Goal: Navigation & Orientation: Find specific page/section

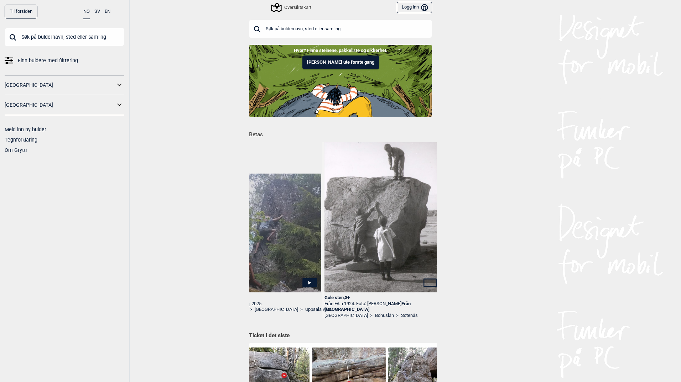
scroll to position [0, 884]
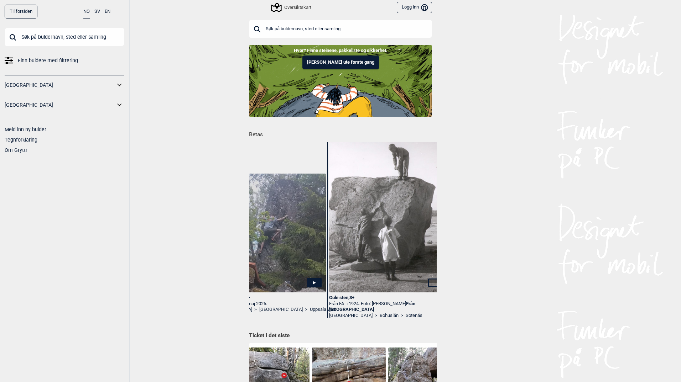
click at [392, 264] on img at bounding box center [387, 214] width 117 height 166
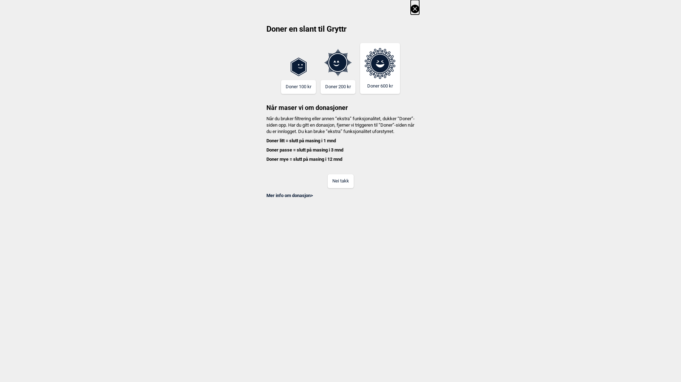
click at [344, 187] on button "Nei takk" at bounding box center [341, 181] width 26 height 14
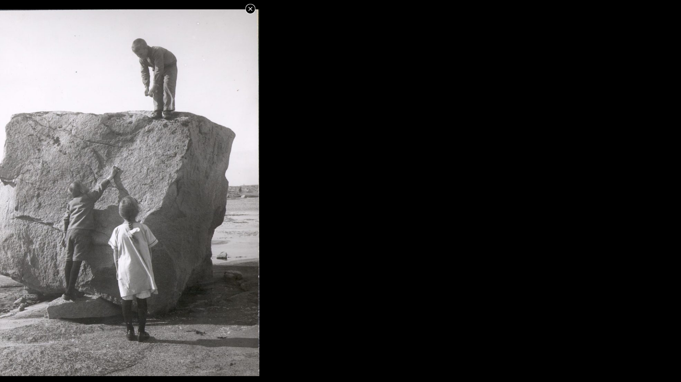
click at [253, 12] on icon at bounding box center [250, 9] width 9 height 9
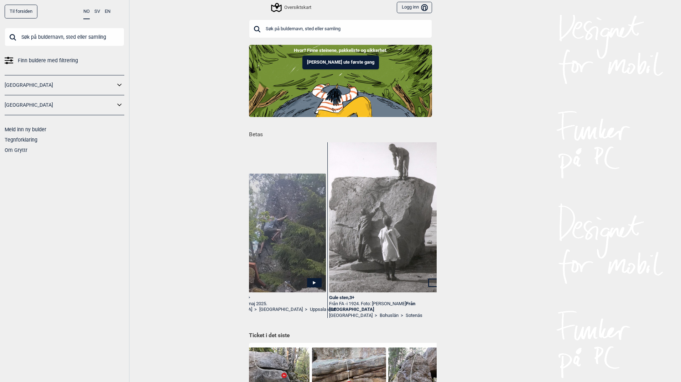
click at [346, 297] on div "Gule sten , 3+" at bounding box center [387, 298] width 117 height 6
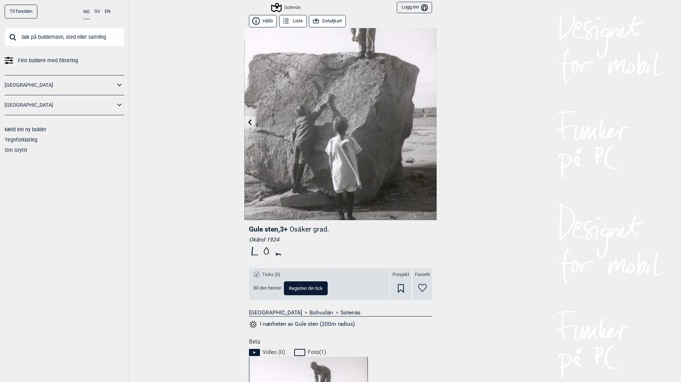
click at [17, 11] on link "Til forsiden" at bounding box center [21, 12] width 33 height 14
